Goal: Task Accomplishment & Management: Manage account settings

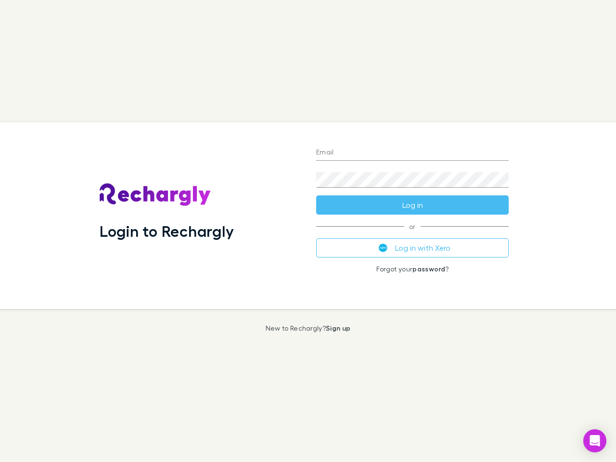
click at [308, 231] on div "Login to Rechargly" at bounding box center [200, 215] width 216 height 187
click at [412, 153] on input "Email" at bounding box center [412, 152] width 192 height 15
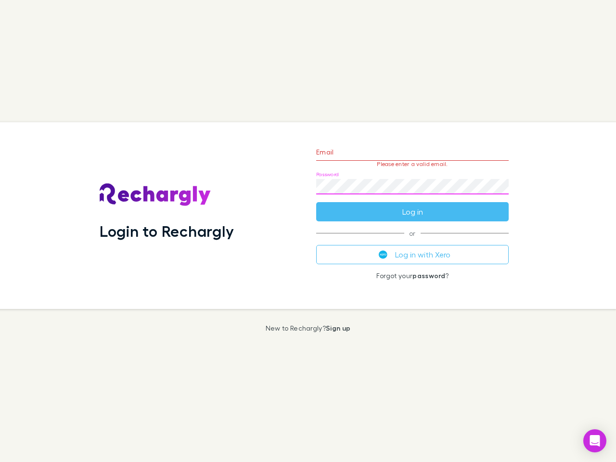
click at [412, 205] on form "Email Please enter a valid email. Password Log in" at bounding box center [412, 180] width 192 height 84
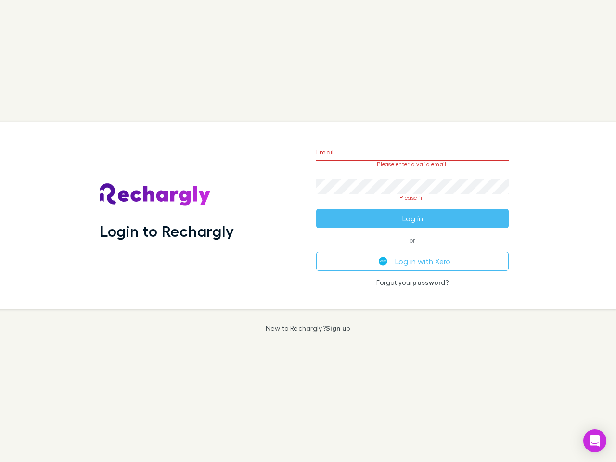
click at [412, 248] on div "Email Please enter a valid email. Password Please fill Log in or Log in with Xe…" at bounding box center [412, 215] width 208 height 187
click at [594, 440] on icon "Open Intercom Messenger" at bounding box center [595, 441] width 10 height 12
